Goal: Transaction & Acquisition: Book appointment/travel/reservation

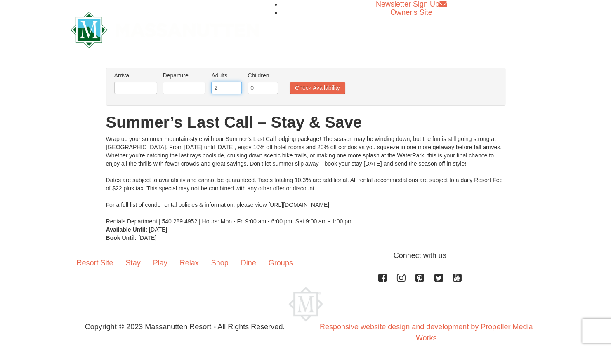
click at [229, 88] on input "2" at bounding box center [226, 88] width 31 height 12
click at [266, 87] on input "0" at bounding box center [262, 88] width 31 height 12
click at [271, 85] on input "1" at bounding box center [262, 88] width 31 height 12
click at [271, 85] on input "2" at bounding box center [262, 88] width 31 height 12
type input "3"
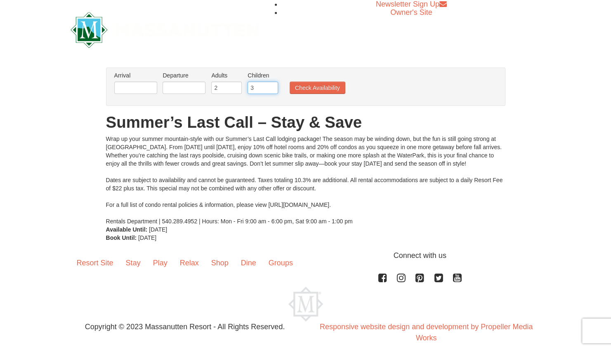
click at [271, 85] on input "3" at bounding box center [262, 88] width 31 height 12
click at [304, 87] on button "Check Availability" at bounding box center [317, 88] width 56 height 12
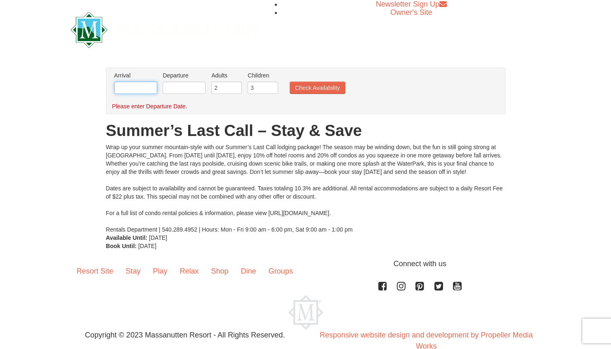
click at [131, 86] on input "text" at bounding box center [135, 88] width 43 height 12
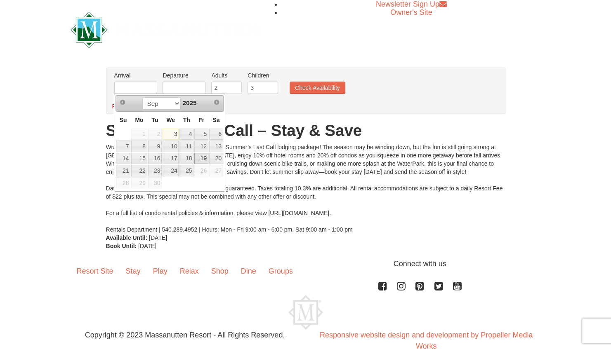
click at [207, 156] on link "19" at bounding box center [201, 159] width 14 height 12
type input "[DATE]"
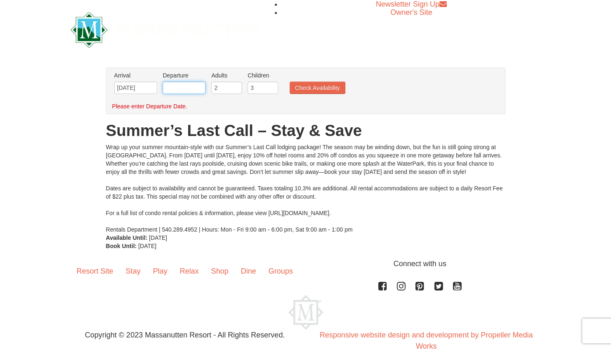
click at [186, 87] on input "text" at bounding box center [183, 88] width 43 height 12
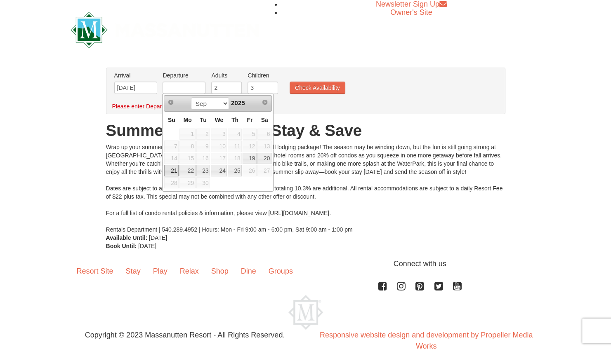
click at [174, 167] on link "21" at bounding box center [171, 171] width 14 height 12
type input "[DATE]"
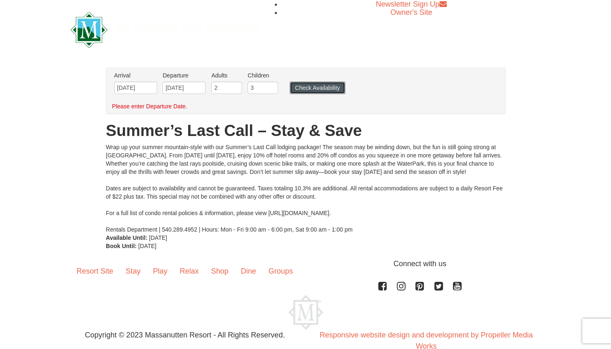
click at [311, 87] on button "Check Availability" at bounding box center [317, 88] width 56 height 12
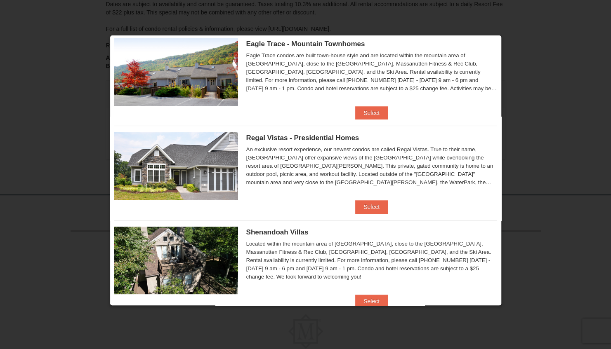
scroll to position [41, 0]
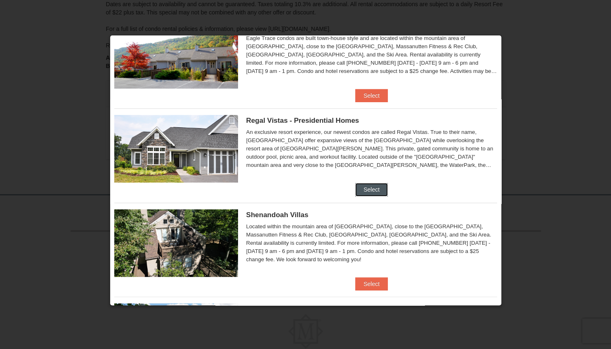
click at [372, 187] on button "Select" at bounding box center [371, 189] width 33 height 13
